Goal: Register for event/course

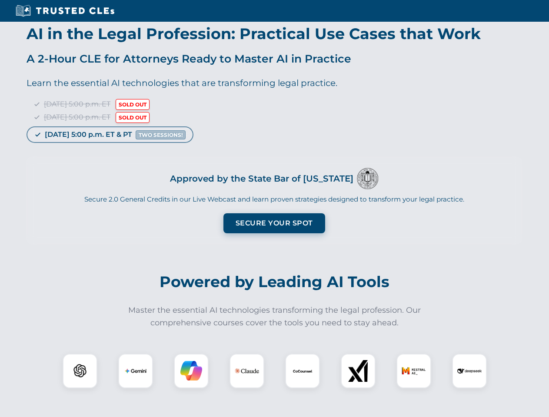
click at [274, 224] on button "Secure Your Spot" at bounding box center [275, 224] width 102 height 20
click at [80, 371] on img at bounding box center [79, 371] width 25 height 25
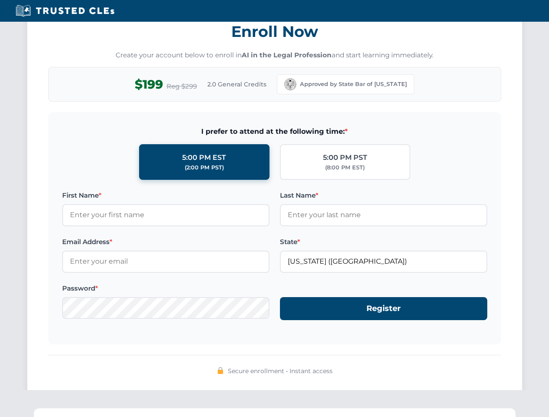
click at [136, 371] on div "Secure enrollment • Instant access" at bounding box center [274, 371] width 453 height 11
click at [191, 371] on div "Secure enrollment • Instant access" at bounding box center [274, 371] width 453 height 11
click at [247, 371] on span "Secure enrollment • Instant access" at bounding box center [280, 372] width 105 height 10
click at [303, 371] on span "Secure enrollment • Instant access" at bounding box center [280, 372] width 105 height 10
click at [358, 371] on div "Secure enrollment • Instant access" at bounding box center [274, 371] width 453 height 11
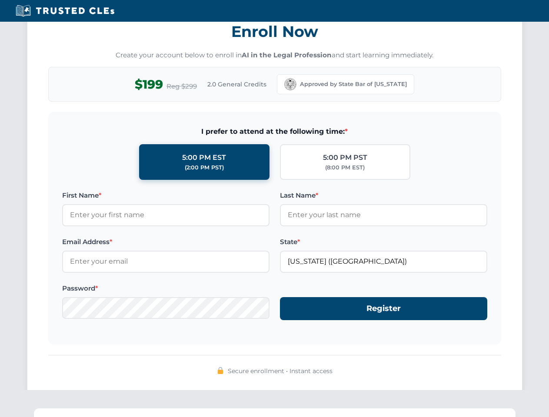
click at [414, 371] on div "Secure enrollment • Instant access" at bounding box center [274, 371] width 453 height 11
click at [470, 371] on div "Secure enrollment • Instant access" at bounding box center [274, 371] width 453 height 11
